Goal: Check status: Check status

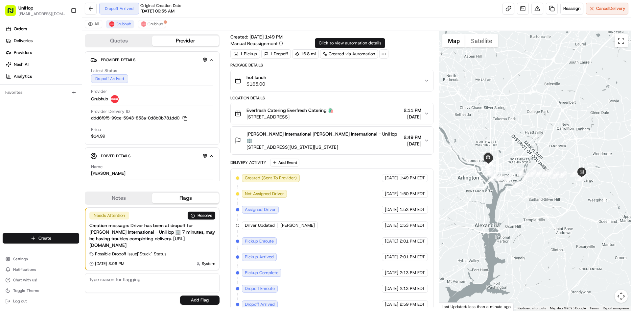
click at [333, 77] on div "hot lunch $165.00" at bounding box center [329, 80] width 189 height 13
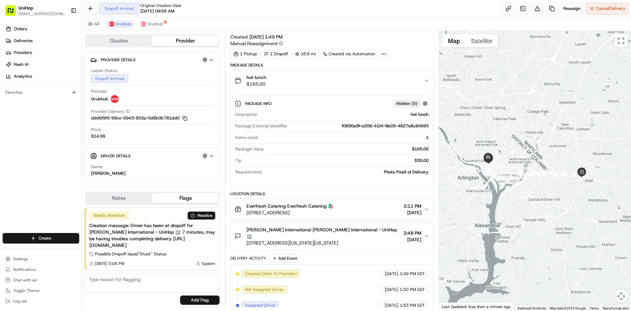
click at [333, 77] on div "hot lunch $165.00" at bounding box center [329, 80] width 189 height 13
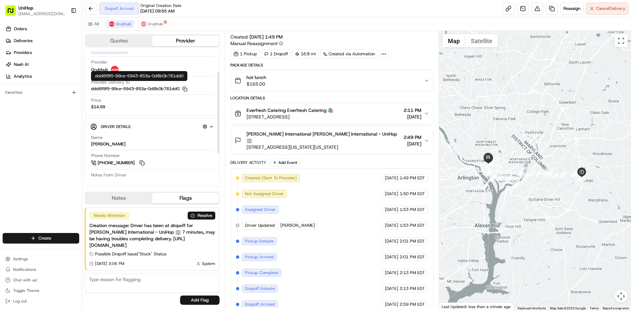
scroll to position [33, 0]
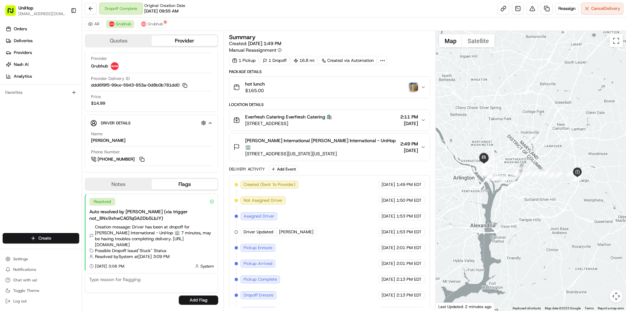
click at [410, 86] on img "button" at bounding box center [413, 86] width 9 height 9
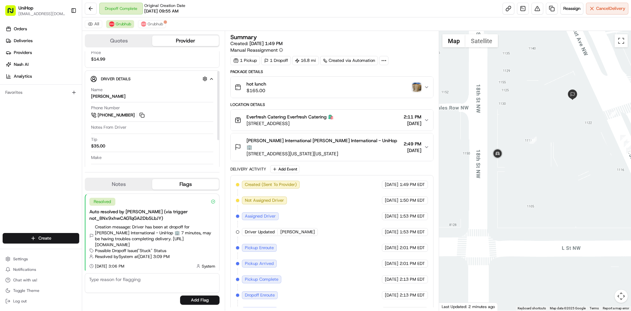
scroll to position [86, 0]
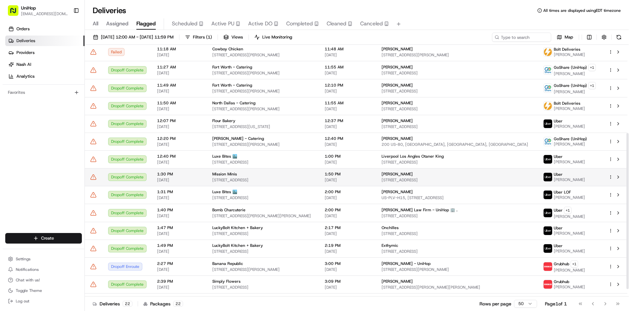
scroll to position [154, 0]
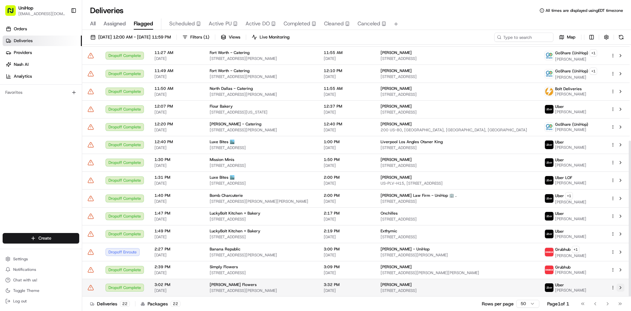
click at [620, 288] on button at bounding box center [621, 287] width 8 height 8
click at [229, 26] on span "Active PU" at bounding box center [220, 24] width 23 height 8
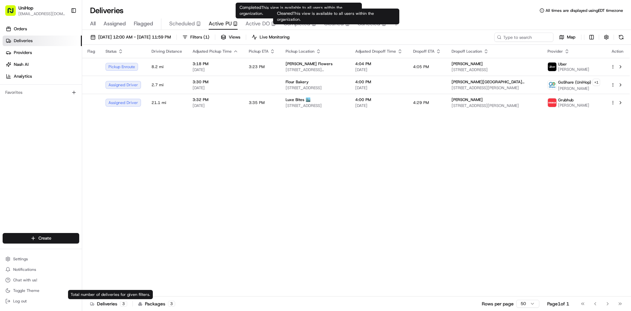
click at [525, 169] on div "Flag Status Driving Distance Adjusted Pickup Time Pickup ETA Pickup Location Ad…" at bounding box center [356, 170] width 548 height 251
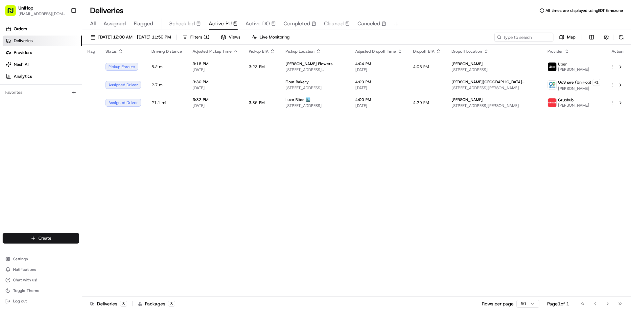
drag, startPoint x: 431, startPoint y: 205, endPoint x: 421, endPoint y: 190, distance: 18.4
click at [426, 198] on div "Flag Status Driving Distance Adjusted Pickup Time Pickup ETA Pickup Location Ad…" at bounding box center [356, 170] width 548 height 251
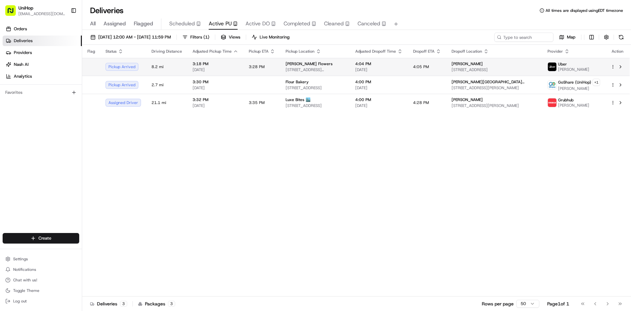
click at [270, 58] on td "3:28 PM" at bounding box center [262, 67] width 37 height 18
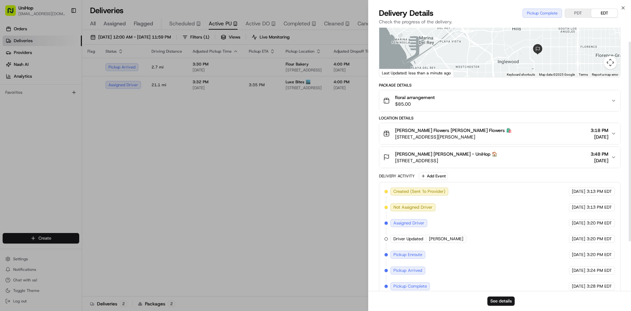
scroll to position [83, 0]
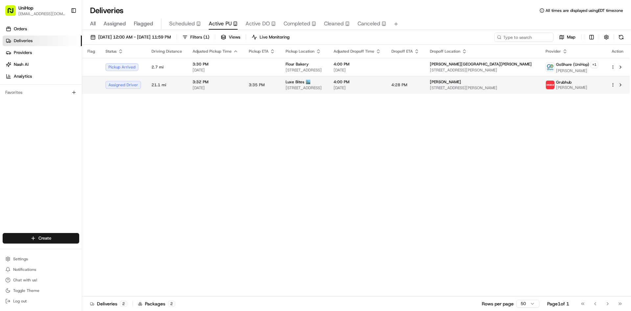
click at [252, 90] on td "3:35 PM" at bounding box center [262, 85] width 37 height 18
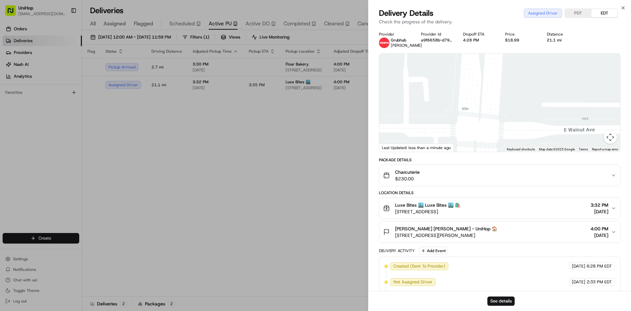
drag, startPoint x: 481, startPoint y: 114, endPoint x: 492, endPoint y: 125, distance: 15.6
click at [492, 125] on div at bounding box center [499, 103] width 241 height 98
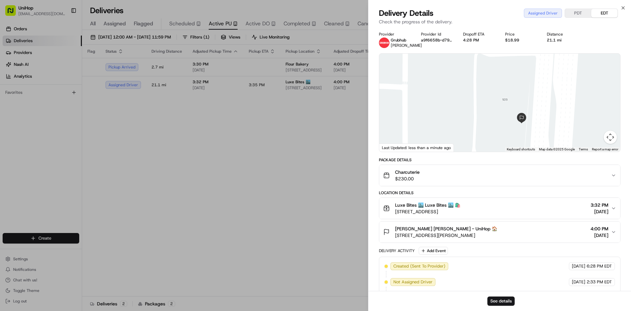
drag, startPoint x: 498, startPoint y: 117, endPoint x: 477, endPoint y: 70, distance: 51.1
click at [477, 70] on div at bounding box center [499, 103] width 241 height 98
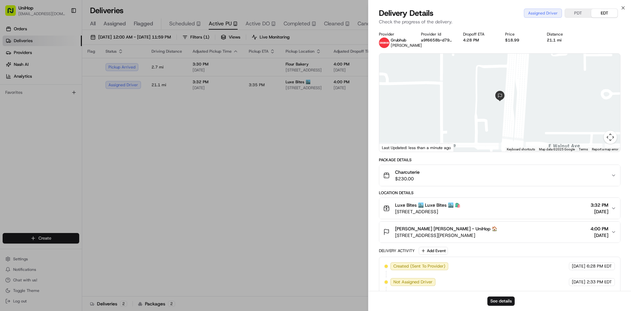
click at [497, 229] on div "Jamie Friedman Jamie Friedman - UniHop 🏠" at bounding box center [446, 228] width 102 height 7
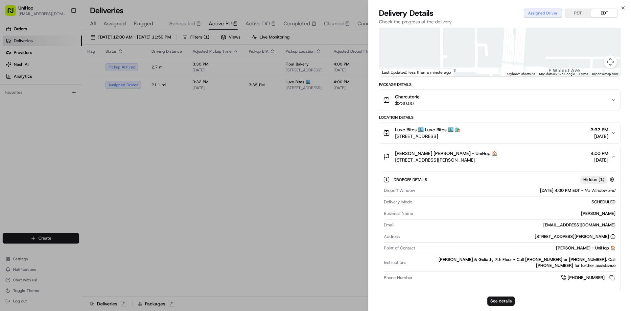
scroll to position [99, 0]
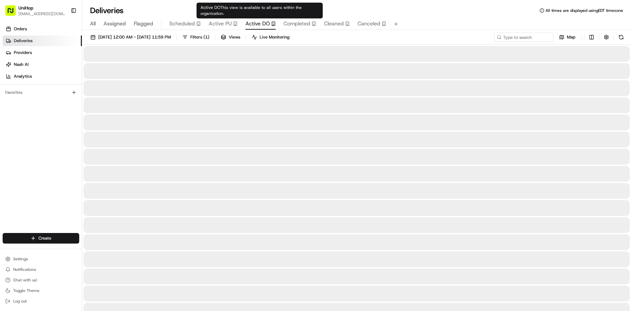
click at [252, 27] on span "Active DO" at bounding box center [257, 24] width 24 height 8
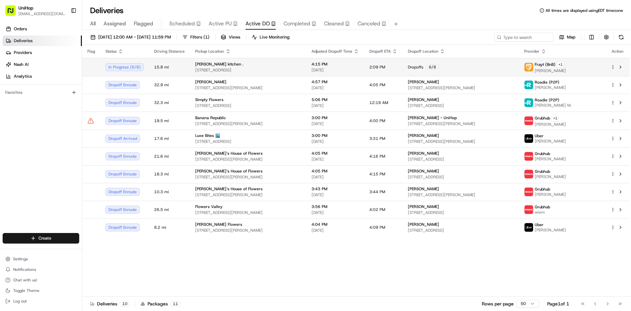
click at [230, 63] on span "Yvonnes vegan kitchen ." at bounding box center [219, 63] width 48 height 5
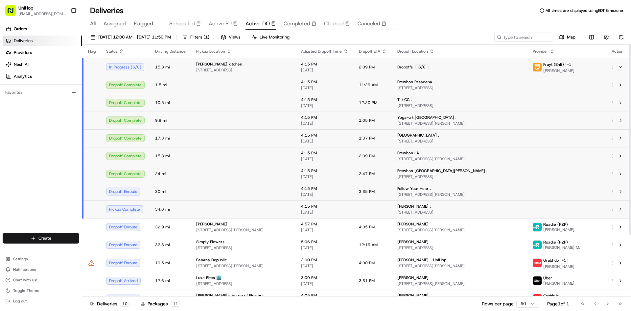
click at [234, 196] on td at bounding box center [243, 191] width 105 height 18
click at [622, 68] on button at bounding box center [621, 67] width 8 height 8
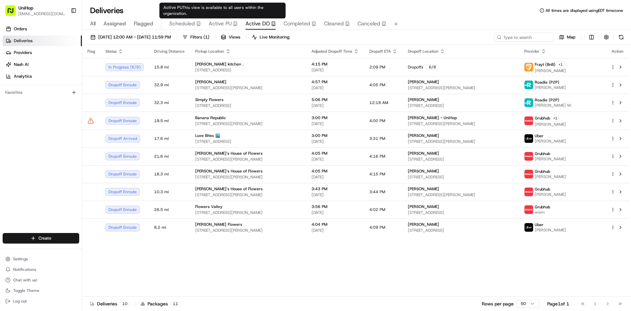
click at [227, 20] on span "Active PU" at bounding box center [220, 24] width 23 height 8
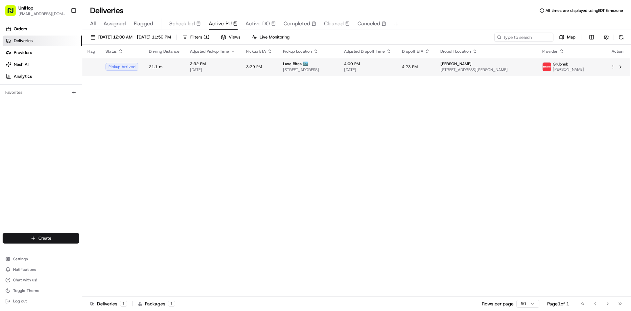
click at [284, 65] on span "Luxe Bites 🏙️" at bounding box center [295, 63] width 25 height 5
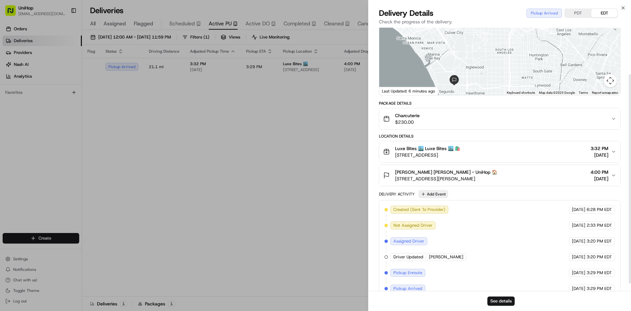
scroll to position [68, 0]
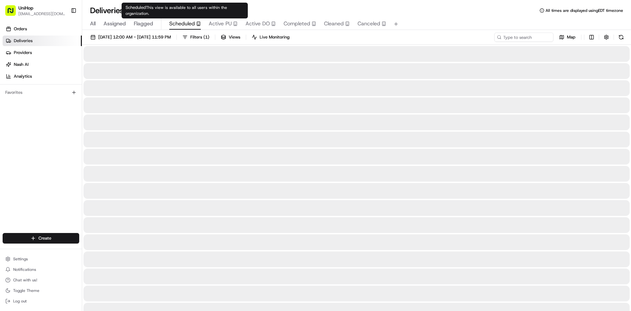
click at [191, 25] on span "Scheduled" at bounding box center [182, 24] width 26 height 8
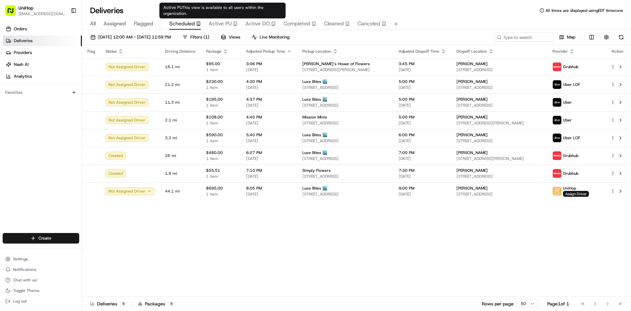
click at [228, 24] on span "Active PU" at bounding box center [220, 24] width 23 height 8
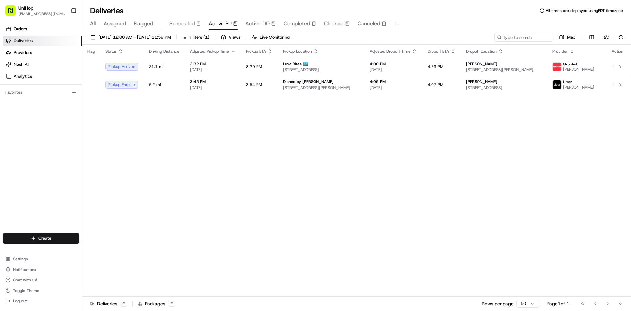
click at [44, 179] on div "Orders Deliveries Providers Nash AI Analytics Favorites" at bounding box center [41, 129] width 82 height 216
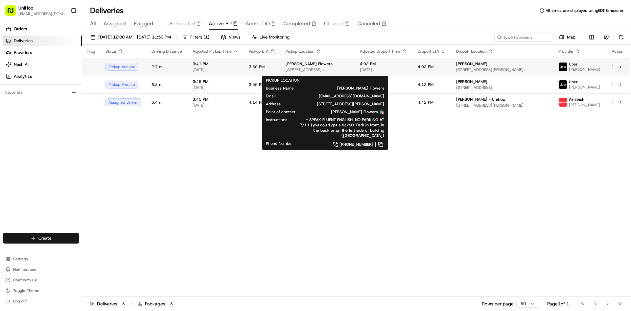
click at [307, 72] on span "10612 Culver Blvd, Culver City, CA 90232, USA" at bounding box center [318, 69] width 64 height 5
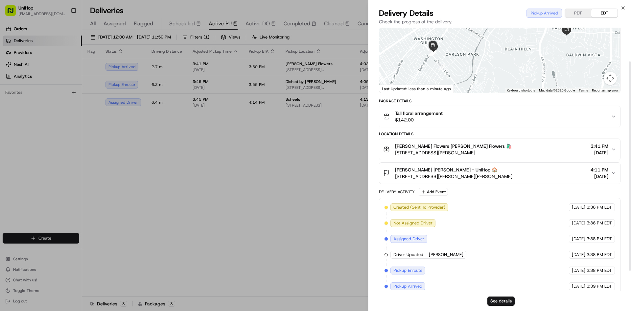
scroll to position [68, 0]
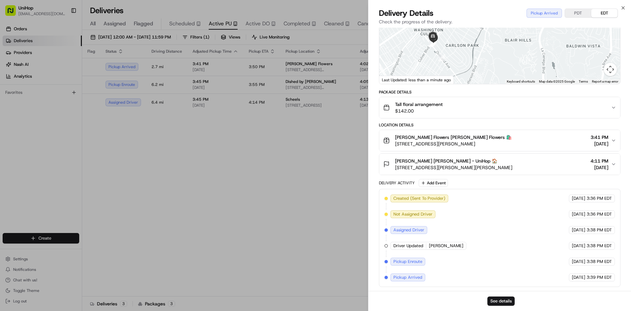
click at [462, 147] on button "Sada's Flowers Sada's Flowers 🛍️ 10612 Culver Blvd, Culver City, CA 90232, USA …" at bounding box center [499, 140] width 241 height 21
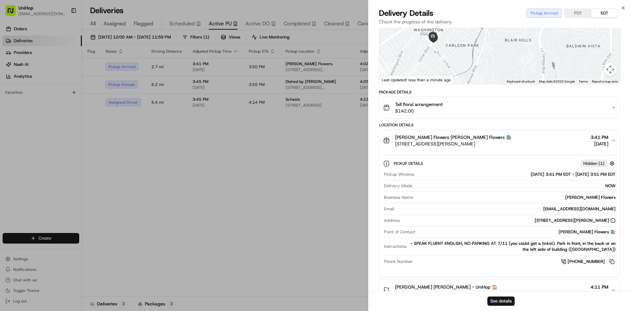
click at [462, 147] on button "Sada's Flowers Sada's Flowers 🛍️ 10612 Culver Blvd, Culver City, CA 90232, USA …" at bounding box center [499, 140] width 241 height 21
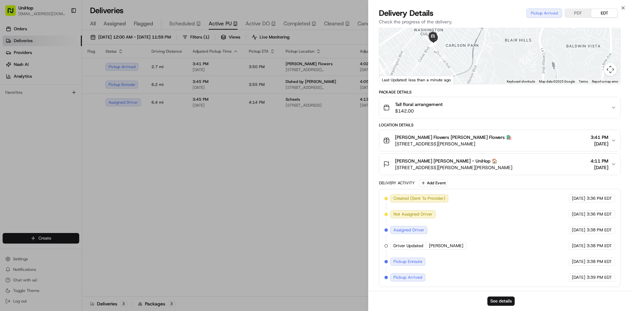
click at [450, 164] on span "Brooke Sanders Brooke Sanders - UniHop 🏠" at bounding box center [446, 160] width 102 height 7
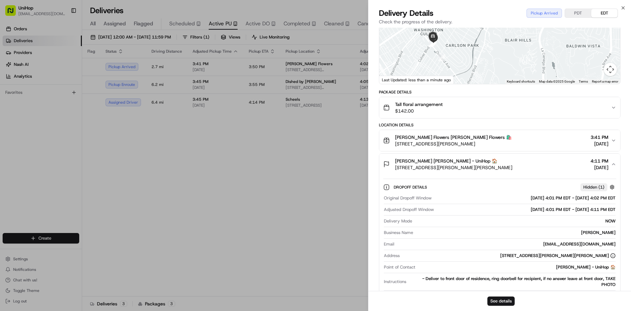
click at [450, 164] on span "Brooke Sanders Brooke Sanders - UniHop 🏠" at bounding box center [446, 160] width 102 height 7
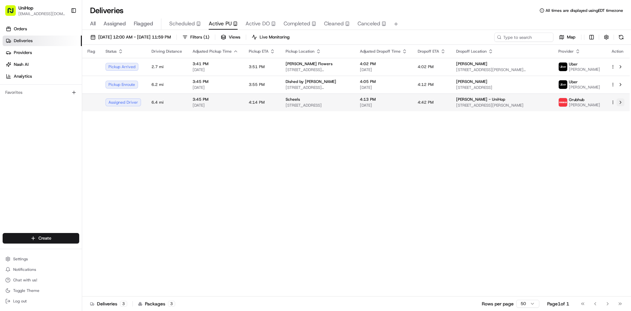
click at [619, 103] on button at bounding box center [621, 102] width 8 height 8
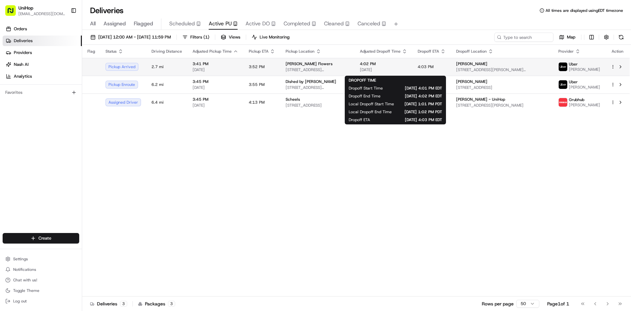
click at [388, 71] on span "Aug 21 2025" at bounding box center [383, 69] width 47 height 5
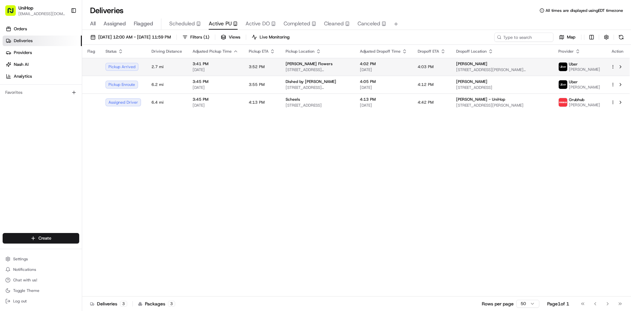
click at [343, 70] on span "10612 Culver Blvd, Culver City, CA 90232, USA" at bounding box center [318, 69] width 64 height 5
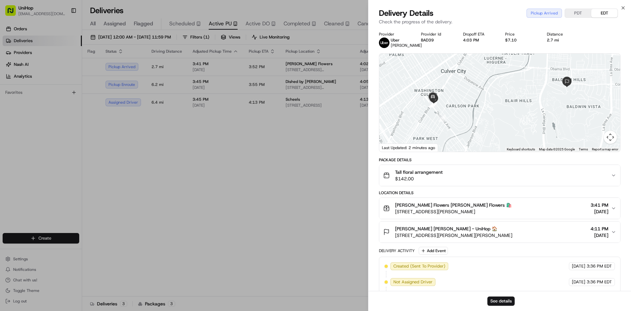
click at [468, 180] on div "Tall floral arrangement $142.00" at bounding box center [497, 175] width 228 height 13
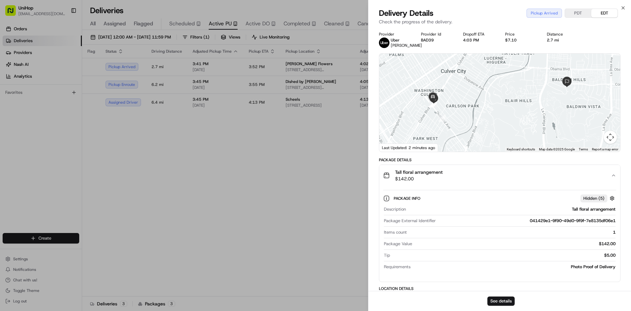
click at [468, 180] on div "Tall floral arrangement $142.00" at bounding box center [497, 175] width 228 height 13
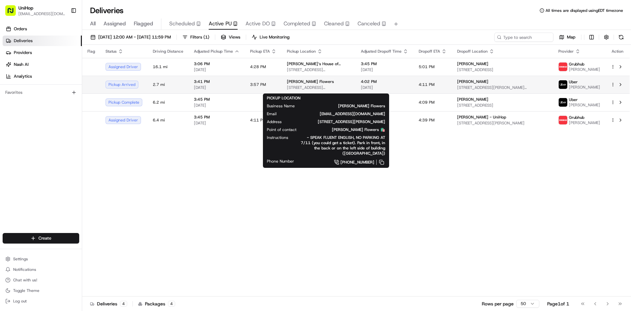
click at [313, 88] on span "10612 Culver Blvd, Culver City, CA 90232, USA" at bounding box center [318, 87] width 63 height 5
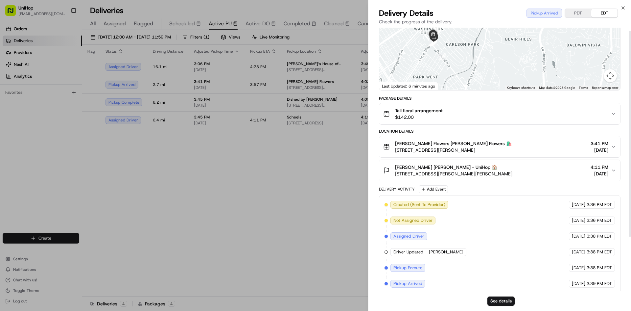
scroll to position [73, 0]
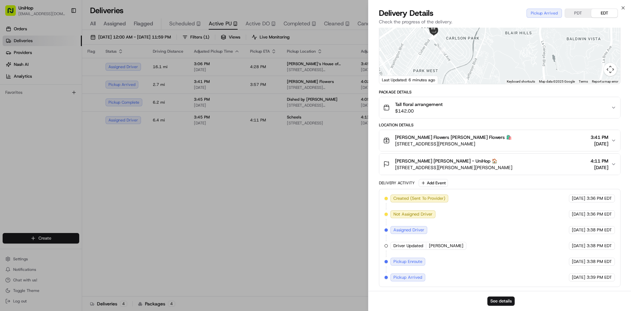
drag, startPoint x: 244, startPoint y: 188, endPoint x: 247, endPoint y: 187, distance: 4.2
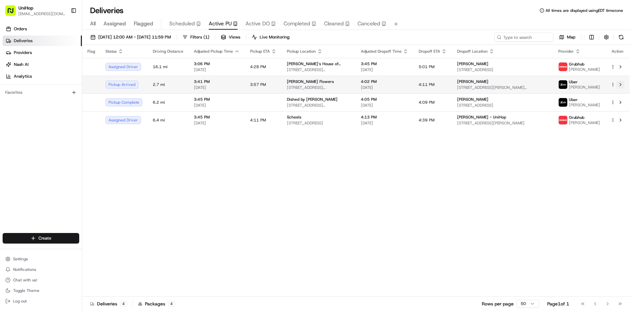
click at [621, 87] on button at bounding box center [621, 85] width 8 height 8
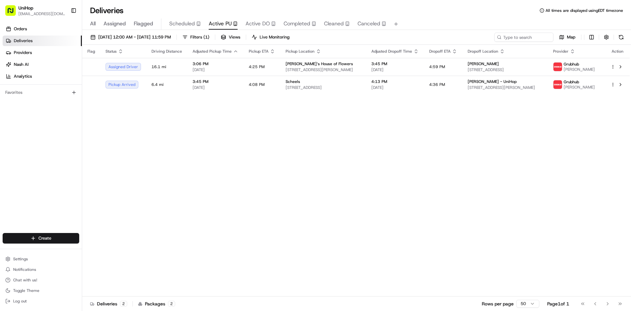
click at [412, 207] on div "Flag Status Driving Distance Adjusted Pickup Time Pickup ETA Pickup Location Ad…" at bounding box center [356, 170] width 548 height 251
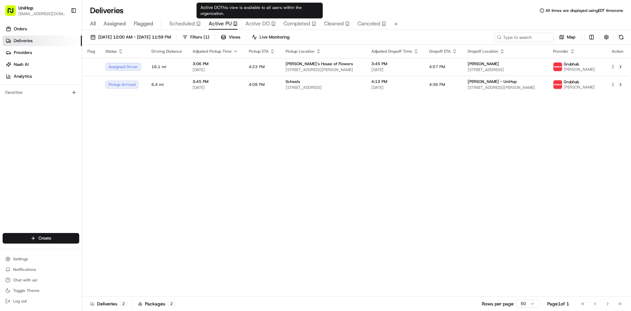
click at [139, 24] on span "Flagged" at bounding box center [143, 24] width 19 height 8
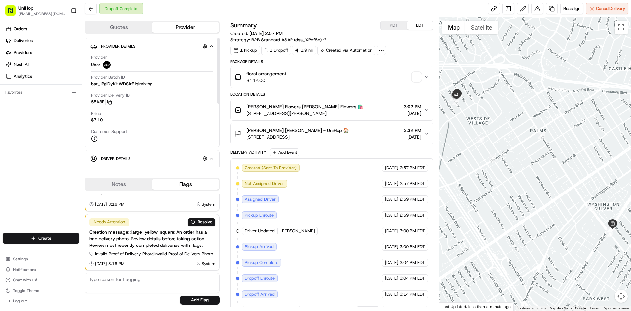
click at [134, 179] on button "Notes" at bounding box center [118, 184] width 67 height 11
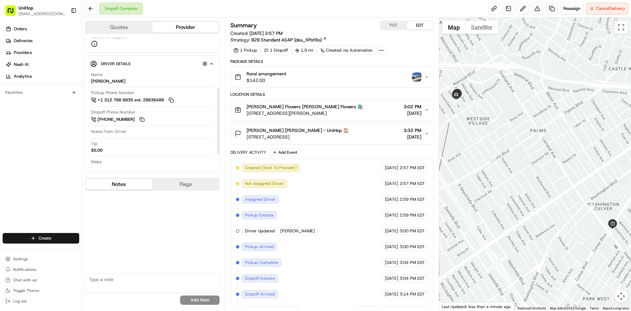
scroll to position [99, 0]
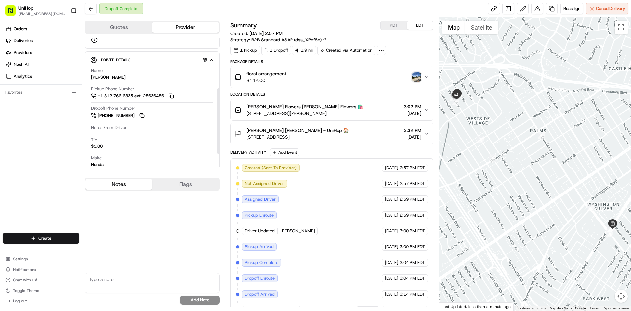
click at [415, 74] on img "button" at bounding box center [416, 76] width 9 height 9
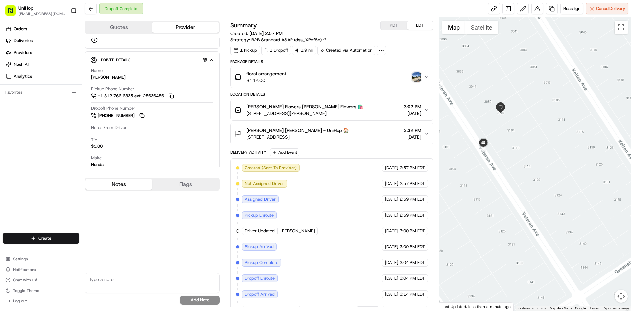
drag, startPoint x: 467, startPoint y: 103, endPoint x: 507, endPoint y: 136, distance: 52.3
click at [507, 136] on div at bounding box center [535, 163] width 192 height 293
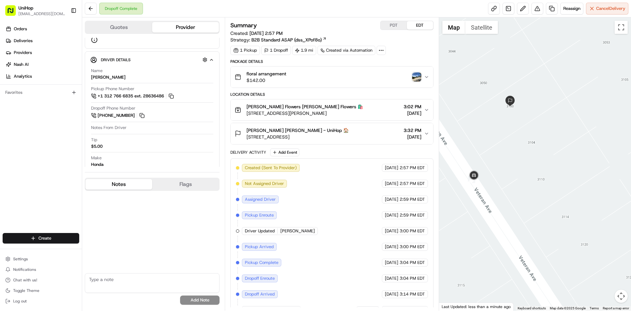
click at [416, 80] on img "button" at bounding box center [416, 76] width 9 height 9
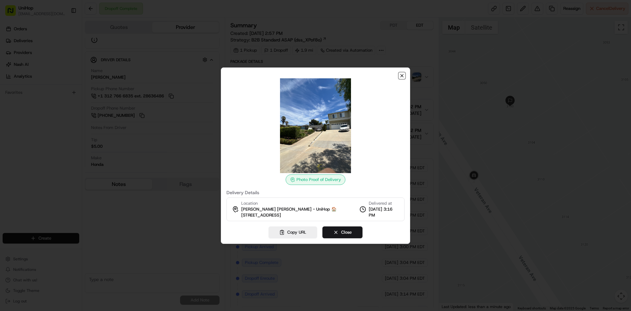
click at [403, 76] on icon "button" at bounding box center [401, 75] width 5 height 5
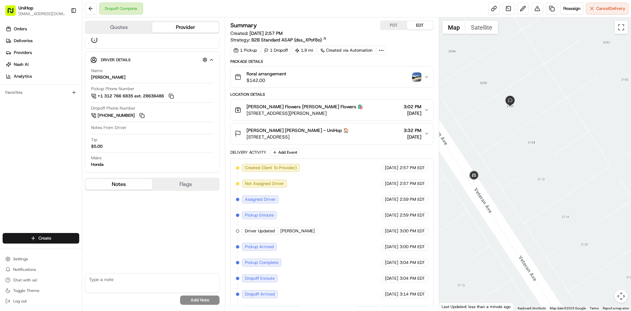
click at [352, 76] on div "floral arrangement $142.00" at bounding box center [329, 76] width 189 height 13
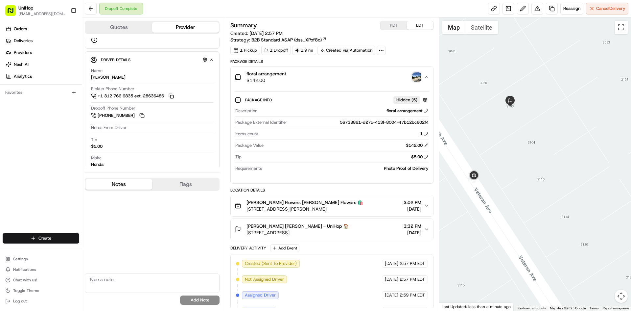
click at [352, 76] on div "floral arrangement $142.00" at bounding box center [329, 76] width 189 height 13
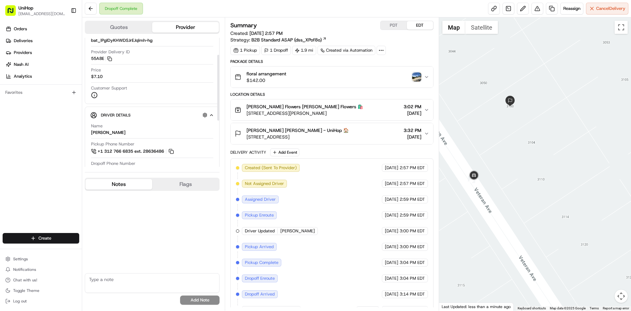
scroll to position [66, 0]
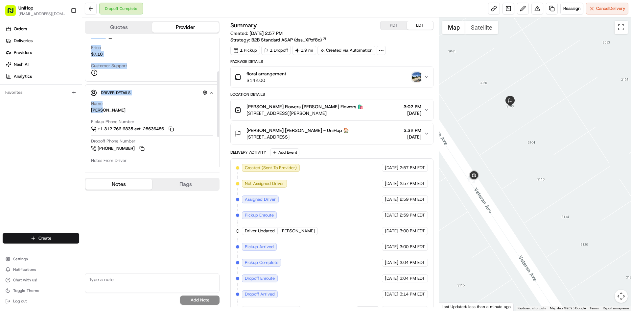
drag, startPoint x: 102, startPoint y: 110, endPoint x: 84, endPoint y: 111, distance: 17.4
click at [84, 111] on div "Quotes Provider Provider Details Hidden ( 3 ) Provider Uber Provider Batch ID b…" at bounding box center [153, 163] width 143 height 293
copy div "Provider Details Hidden ( 3 ) Provider Uber Provider Batch ID bat_lPgIDyKHWDSJr…"
click at [105, 106] on div "Name Jacob V." at bounding box center [152, 107] width 122 height 12
drag, startPoint x: 103, startPoint y: 110, endPoint x: 89, endPoint y: 110, distance: 13.1
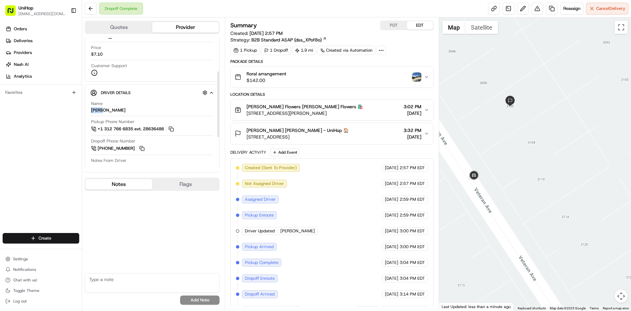
click at [89, 110] on div "Driver Details Hidden ( 7 ) Name Jacob V. Pickup Phone Number +1 312 766 6835 e…" at bounding box center [152, 154] width 135 height 140
copy div "Jacob"
drag, startPoint x: 245, startPoint y: 128, endPoint x: 279, endPoint y: 129, distance: 33.9
click at [279, 130] on div "Louba Aaronson Louba Aaronson - UniHop 🏠 3100 Veteran Ave, Los Angeles, CA 9003…" at bounding box center [292, 133] width 114 height 13
copy span "Louba Aaronson"
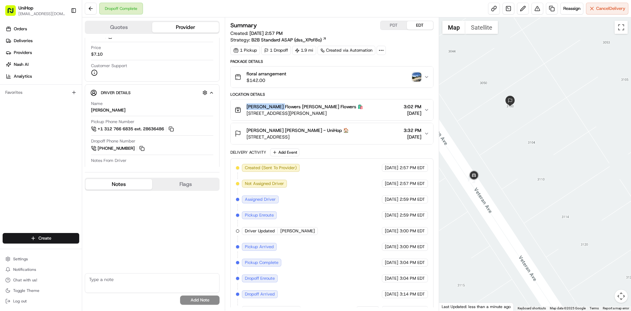
drag, startPoint x: 244, startPoint y: 105, endPoint x: 278, endPoint y: 108, distance: 33.7
click at [278, 108] on div "Sada's Flowers Sada's Flowers 🛍️ 10612 Culver Blvd, Culver City, CA 90232, USA" at bounding box center [299, 109] width 128 height 13
copy span "Sada's Flowers"
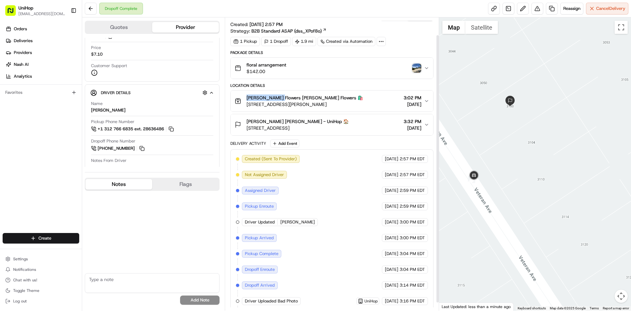
scroll to position [28, 0]
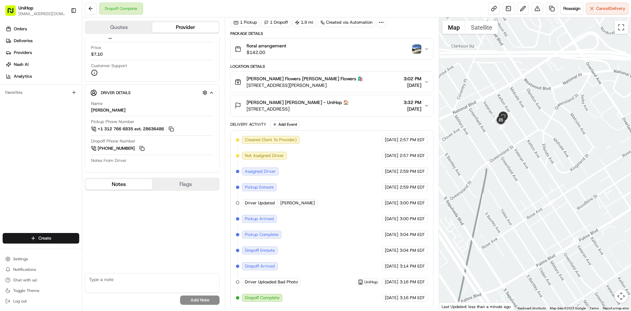
click at [334, 104] on span "Louba Aaronson Louba Aaronson - UniHop 🏠" at bounding box center [297, 102] width 102 height 7
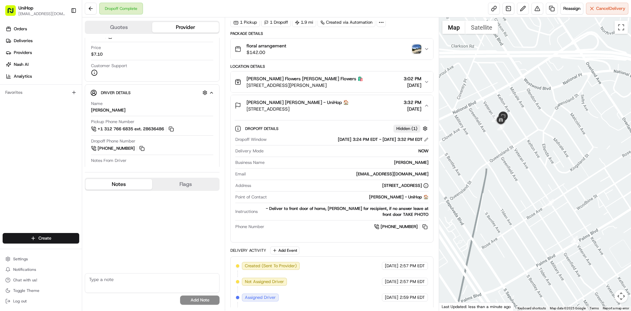
click at [334, 104] on span "Louba Aaronson Louba Aaronson - UniHop 🏠" at bounding box center [297, 102] width 102 height 7
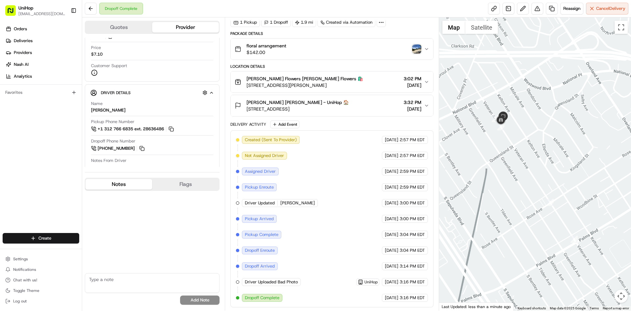
click at [417, 48] on img "button" at bounding box center [416, 48] width 9 height 9
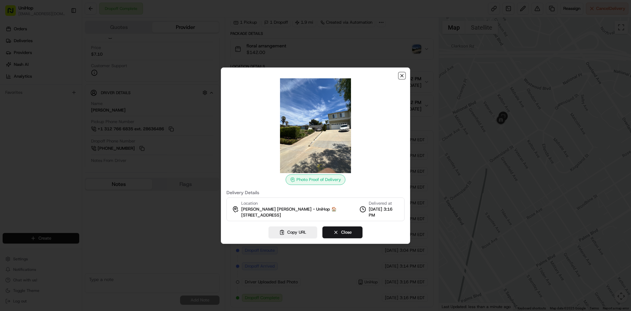
click at [403, 76] on icon "button" at bounding box center [402, 75] width 3 height 3
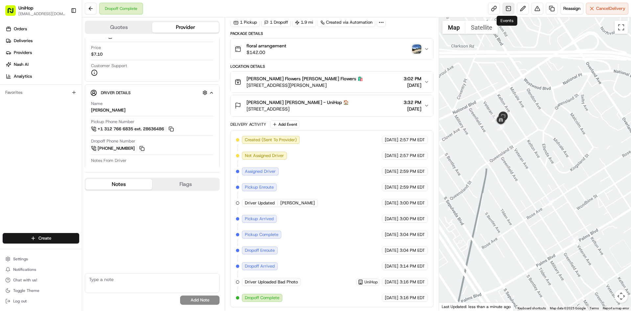
click at [509, 10] on link at bounding box center [508, 9] width 12 height 12
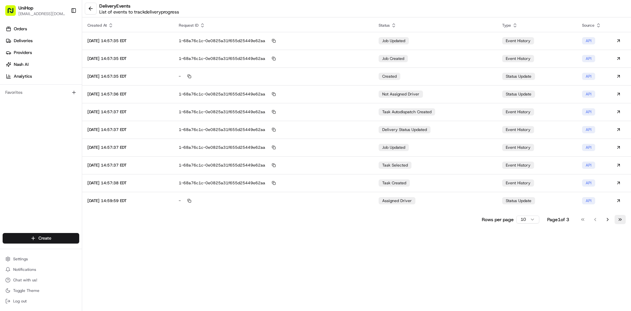
click at [619, 220] on button "Go to last page" at bounding box center [620, 219] width 11 height 9
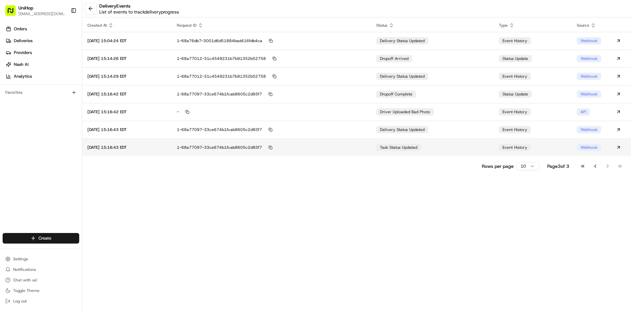
click at [432, 149] on td "task status updated" at bounding box center [432, 147] width 122 height 18
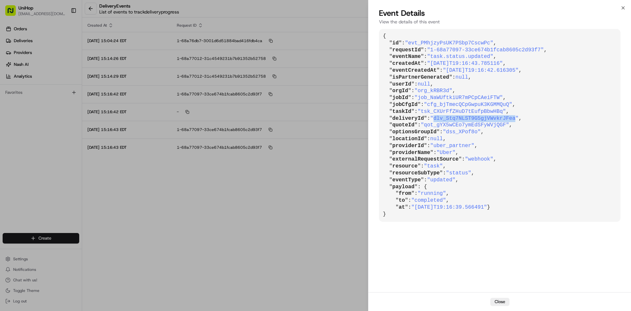
drag, startPoint x: 433, startPoint y: 119, endPoint x: 506, endPoint y: 118, distance: 73.3
click at [506, 118] on span ""dlv_Stq7NLST9G5gjVWvkrJFea"" at bounding box center [474, 118] width 88 height 6
copy span "dlv_Stq7NLST9G5gjVWvkrJFea"
